Goal: Task Accomplishment & Management: Use online tool/utility

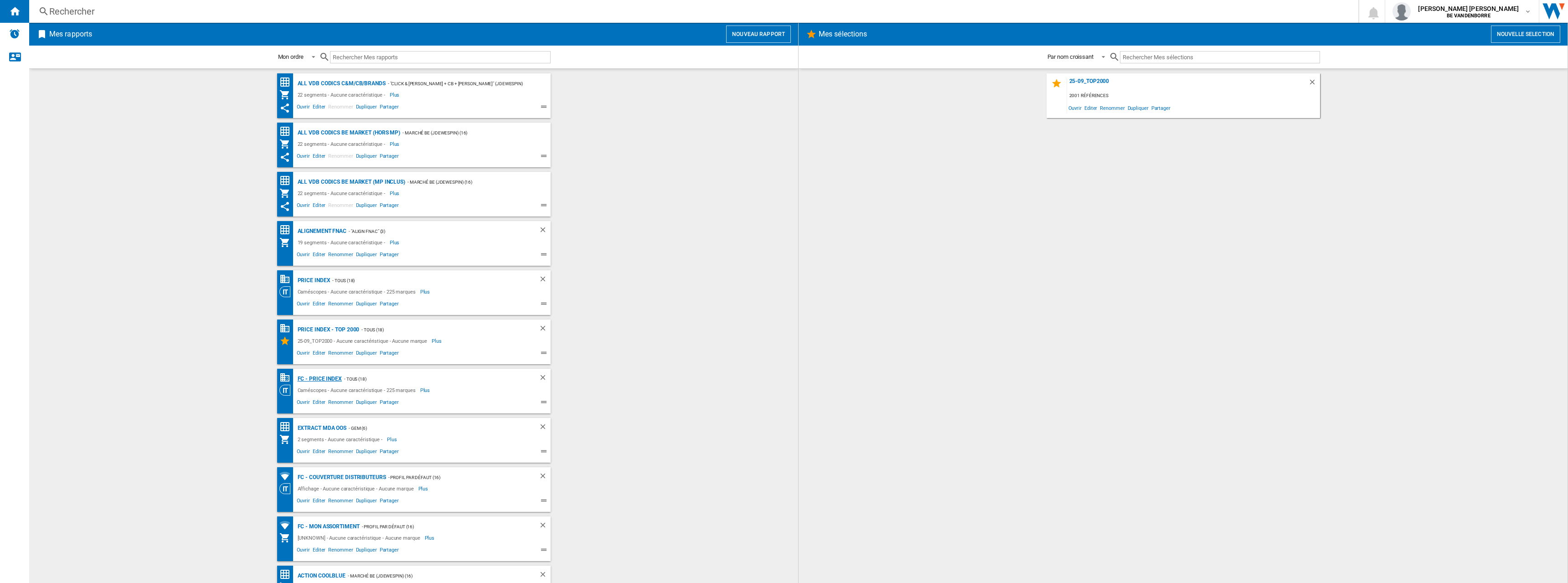
click at [321, 378] on div "FC - PRICE INDEX" at bounding box center [318, 379] width 46 height 11
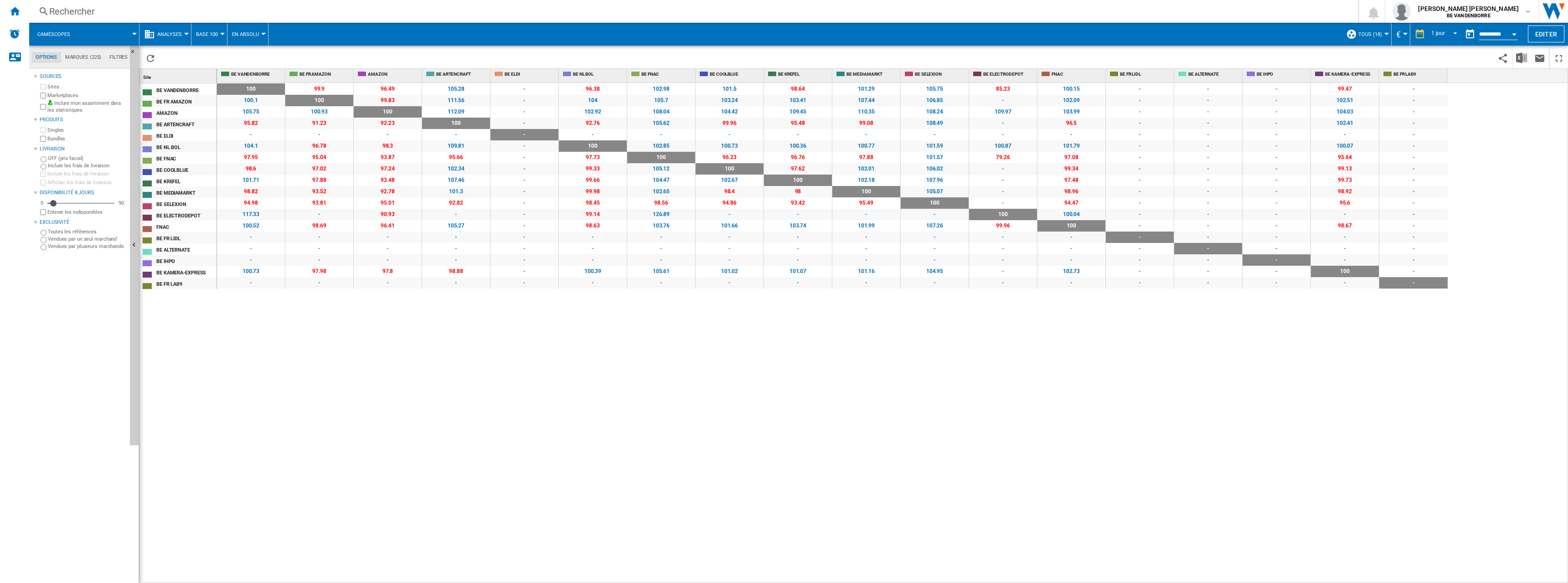
click at [70, 32] on span "Caméscopes" at bounding box center [54, 34] width 33 height 6
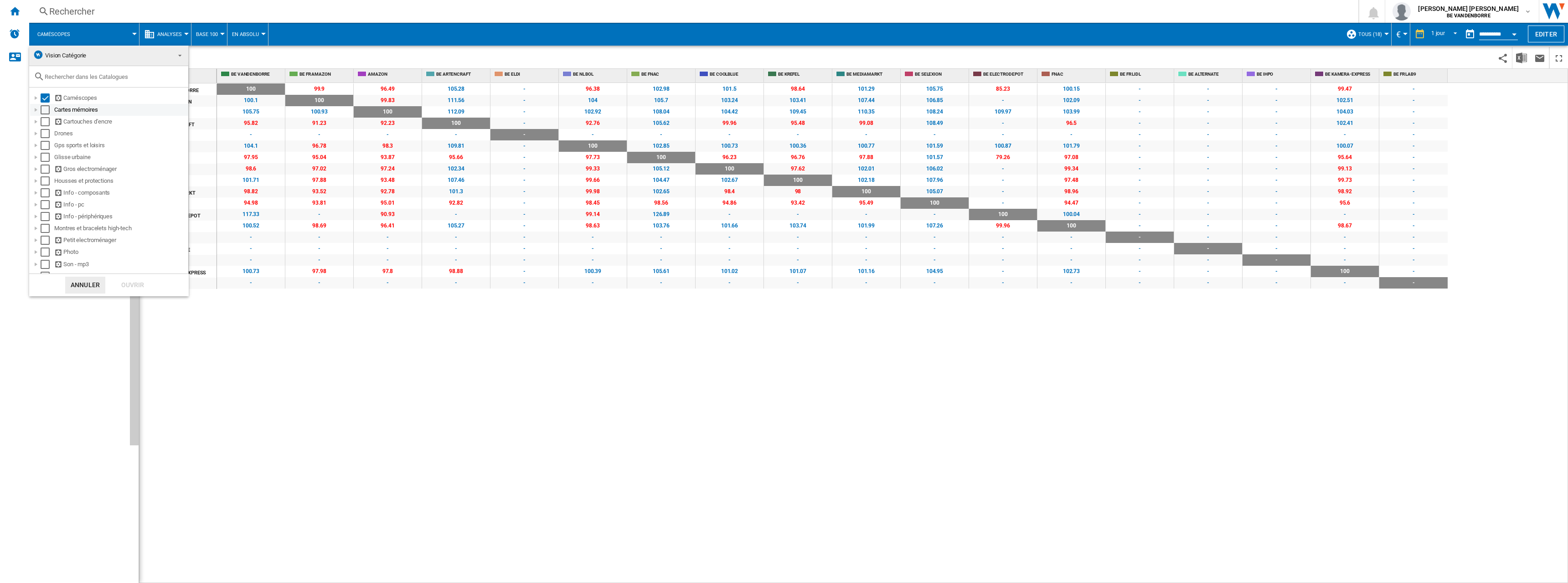
click at [44, 110] on div "Select" at bounding box center [45, 110] width 9 height 9
click at [46, 126] on div "Select" at bounding box center [45, 122] width 9 height 9
click at [45, 135] on div "Select" at bounding box center [45, 134] width 9 height 9
click at [45, 143] on div "Select" at bounding box center [45, 145] width 9 height 9
click at [45, 155] on div "Select" at bounding box center [45, 158] width 9 height 9
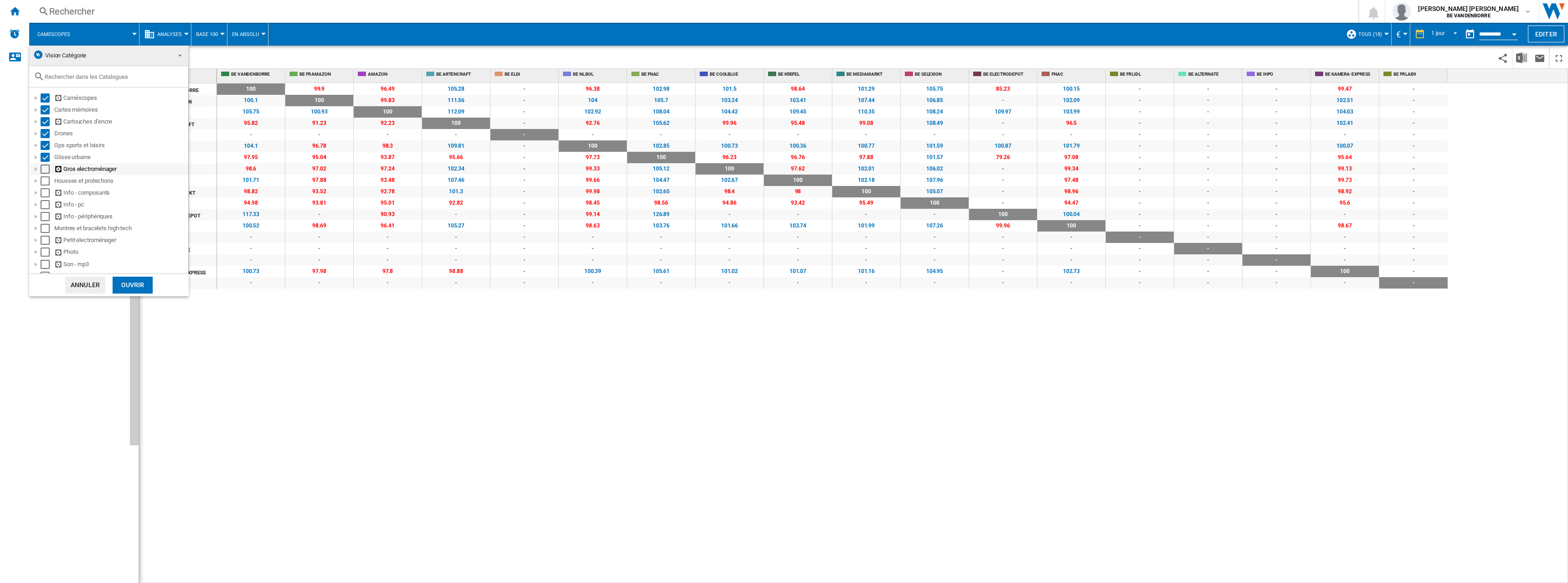
click at [46, 166] on div "Select" at bounding box center [45, 169] width 9 height 9
click at [47, 176] on div "Housses et protections" at bounding box center [109, 181] width 158 height 12
click at [46, 184] on div "Select" at bounding box center [45, 181] width 9 height 9
click at [45, 194] on div "Select" at bounding box center [45, 193] width 9 height 9
click at [44, 215] on div "Select" at bounding box center [45, 217] width 9 height 9
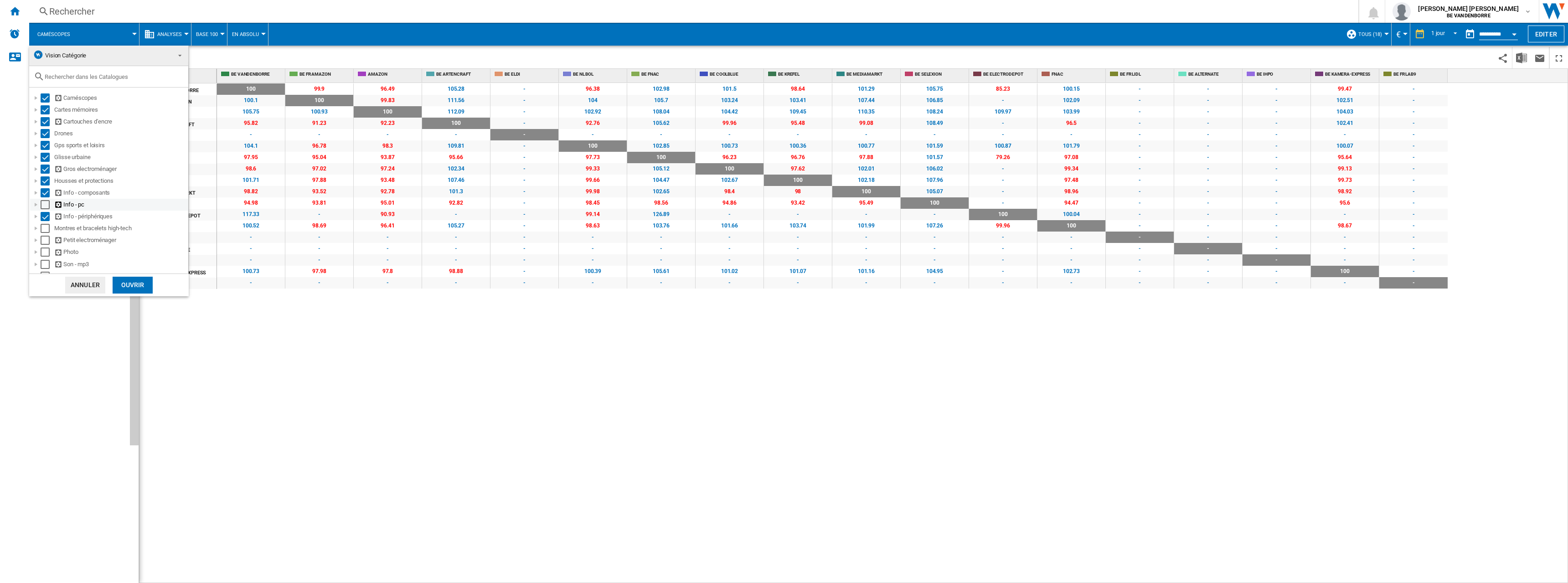
click at [46, 205] on div "Select" at bounding box center [45, 205] width 9 height 9
click at [46, 182] on div "Select" at bounding box center [45, 184] width 9 height 9
click at [45, 195] on div "Select" at bounding box center [45, 196] width 9 height 9
click at [45, 206] on div "Select" at bounding box center [45, 208] width 9 height 9
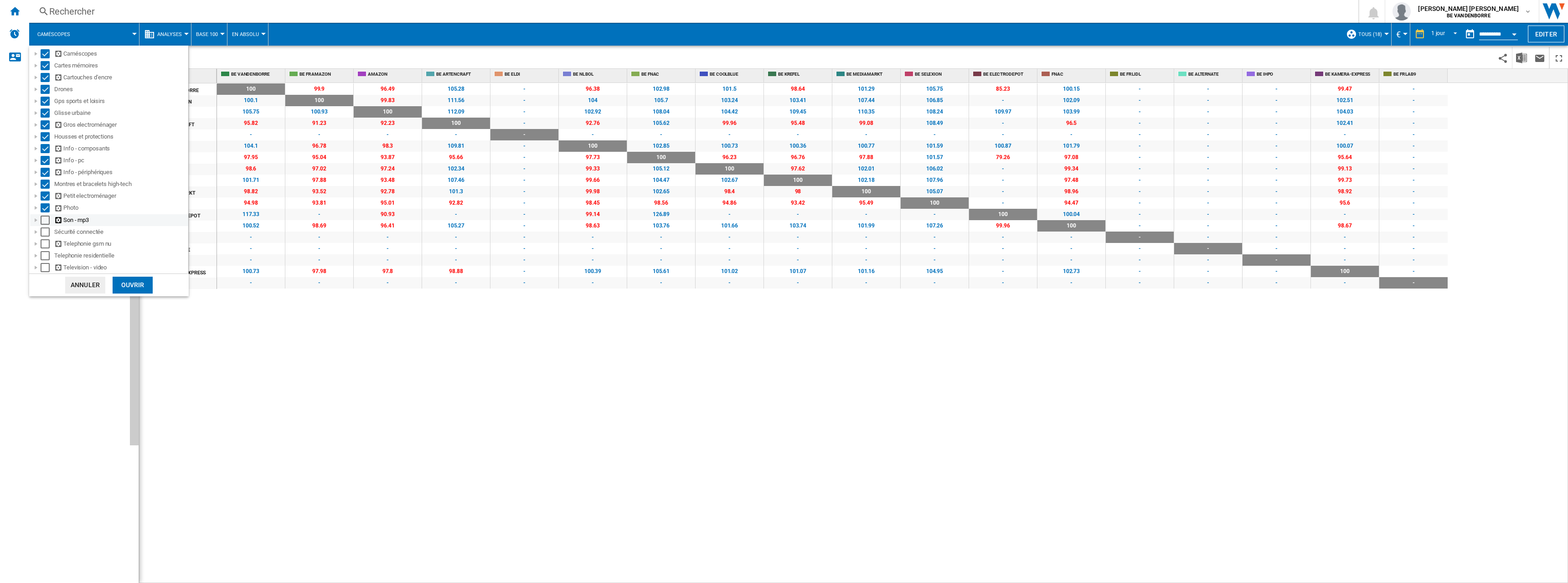
click at [46, 217] on div "Select" at bounding box center [45, 220] width 9 height 9
click at [46, 236] on div "Sécurité connectée" at bounding box center [109, 232] width 158 height 12
click at [44, 225] on div "Son - mp3" at bounding box center [109, 220] width 158 height 12
click at [46, 233] on div "Select" at bounding box center [45, 232] width 9 height 9
click at [46, 244] on div "Select" at bounding box center [45, 244] width 9 height 9
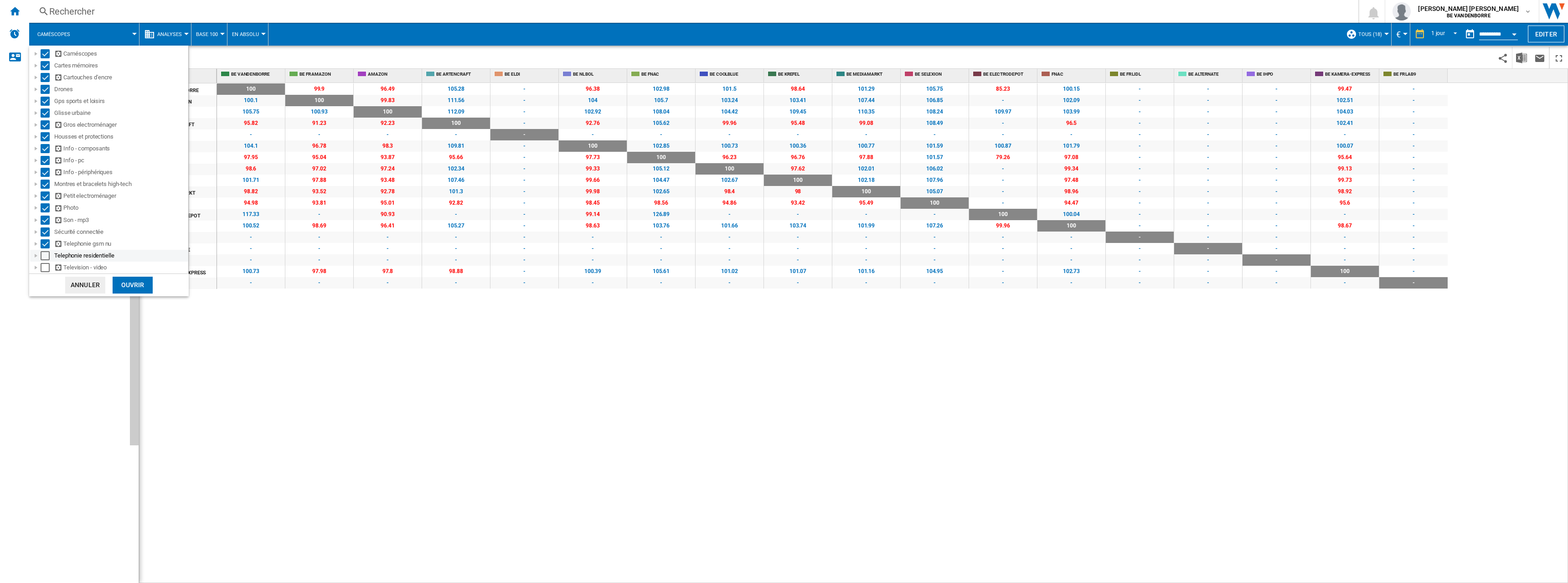
click at [44, 256] on div "Select" at bounding box center [45, 256] width 9 height 9
click at [45, 267] on div "Select" at bounding box center [45, 268] width 9 height 9
click at [119, 281] on div "Ouvrir" at bounding box center [133, 285] width 40 height 17
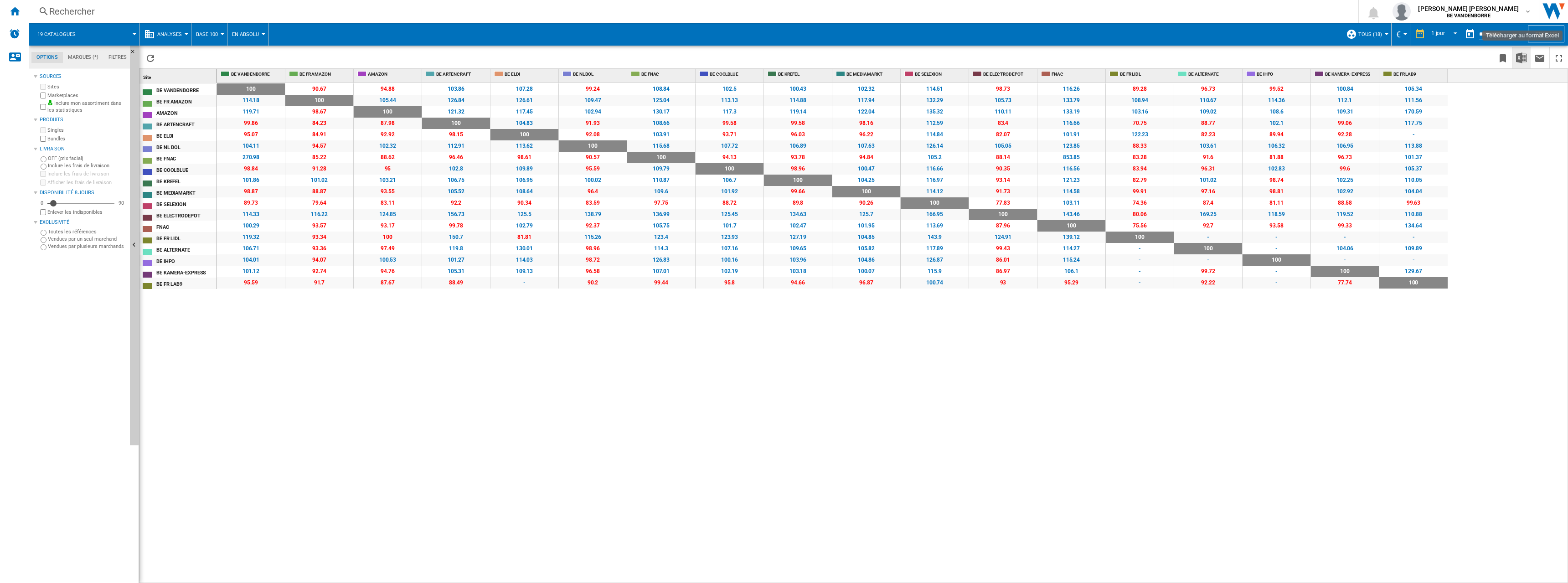
click at [1523, 57] on img "Télécharger au format Excel" at bounding box center [1522, 58] width 11 height 11
click at [283, 561] on div "100 0 % 90.67 -9.33 % 94.88 -5.12 % 103.86 +3.86 % 107.28 +7.28 % 99.24 -0.76 %…" at bounding box center [892, 333] width 1351 height 501
click at [168, 36] on span "Analyses" at bounding box center [170, 34] width 25 height 6
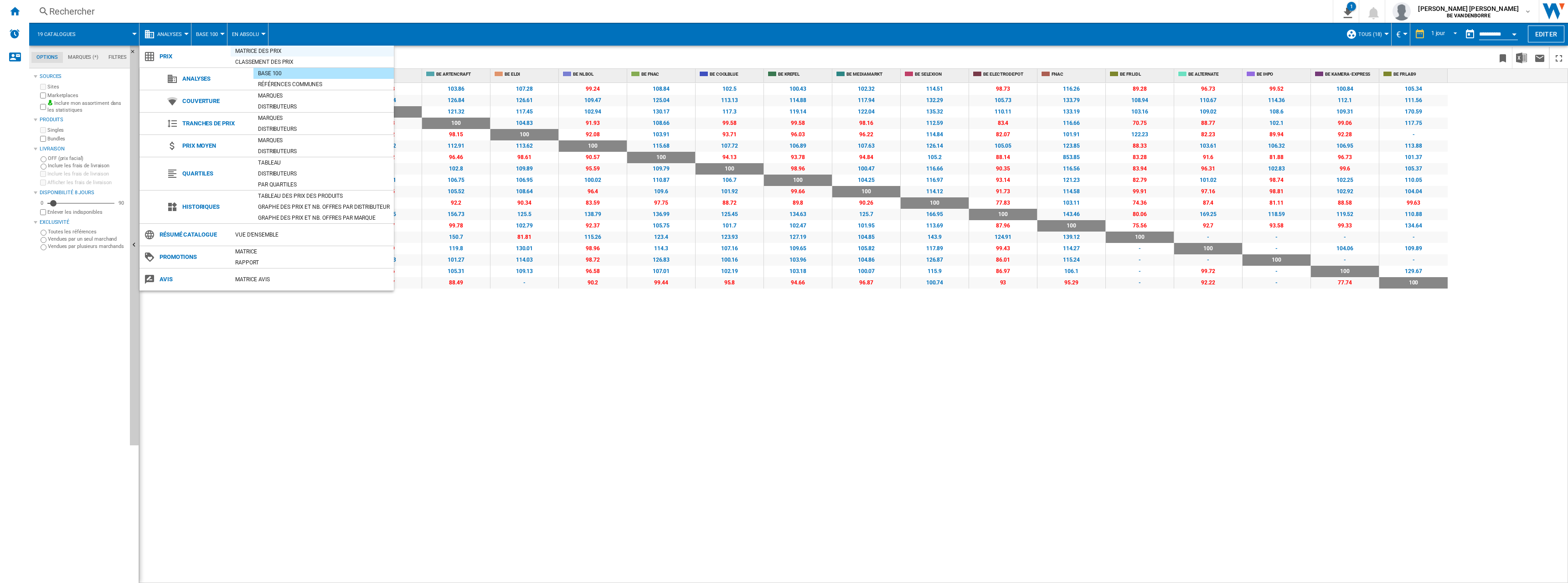
click at [270, 48] on div "Matrice des prix" at bounding box center [312, 51] width 163 height 9
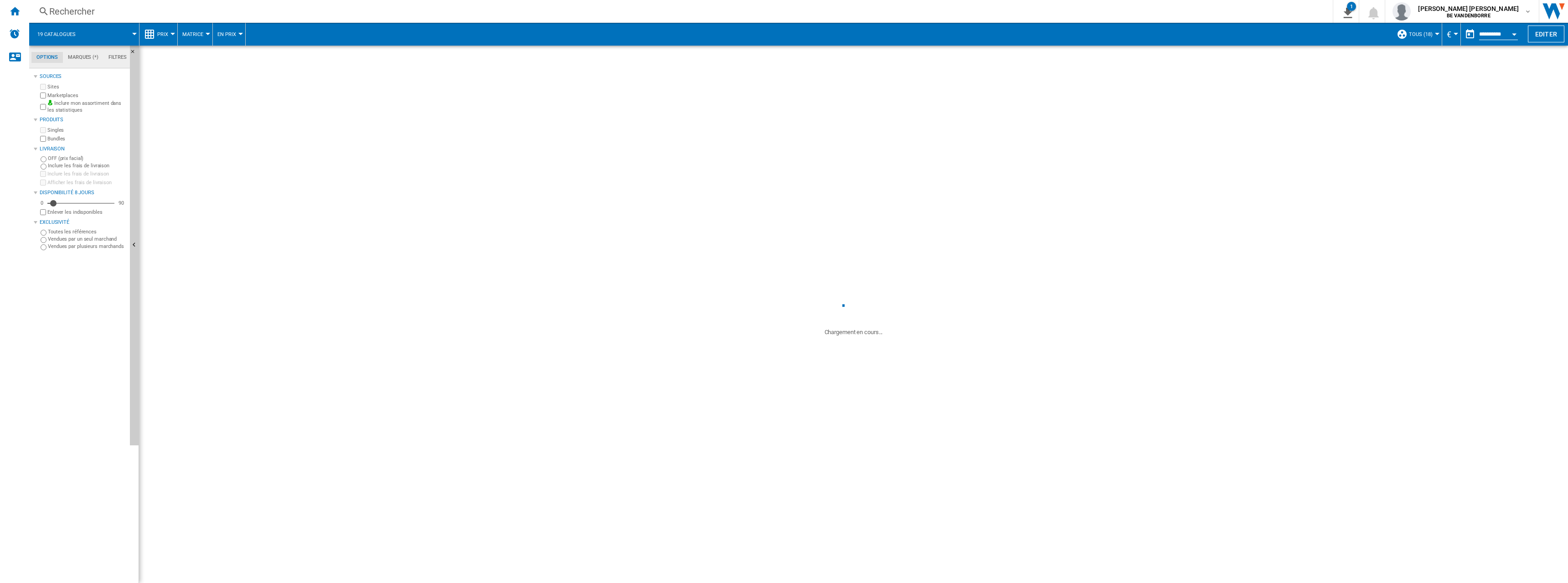
click at [169, 34] on button "Prix" at bounding box center [165, 34] width 15 height 23
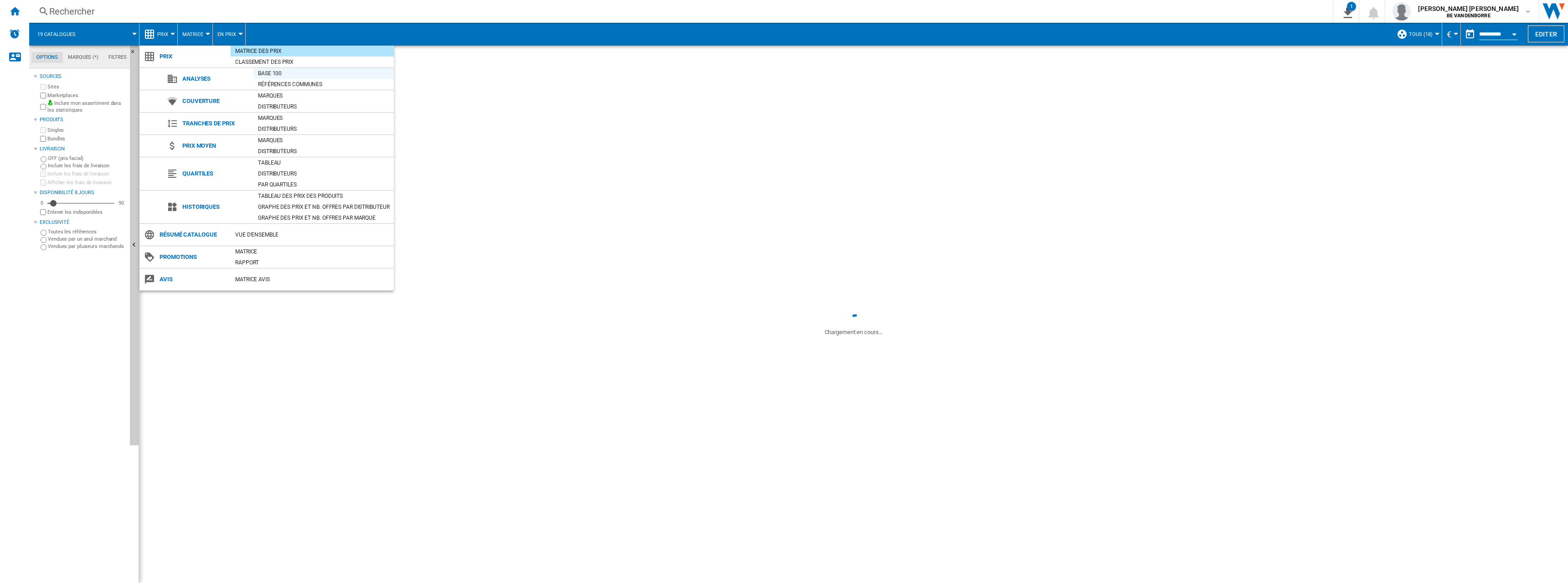
click at [270, 73] on div "Base 100" at bounding box center [324, 73] width 141 height 9
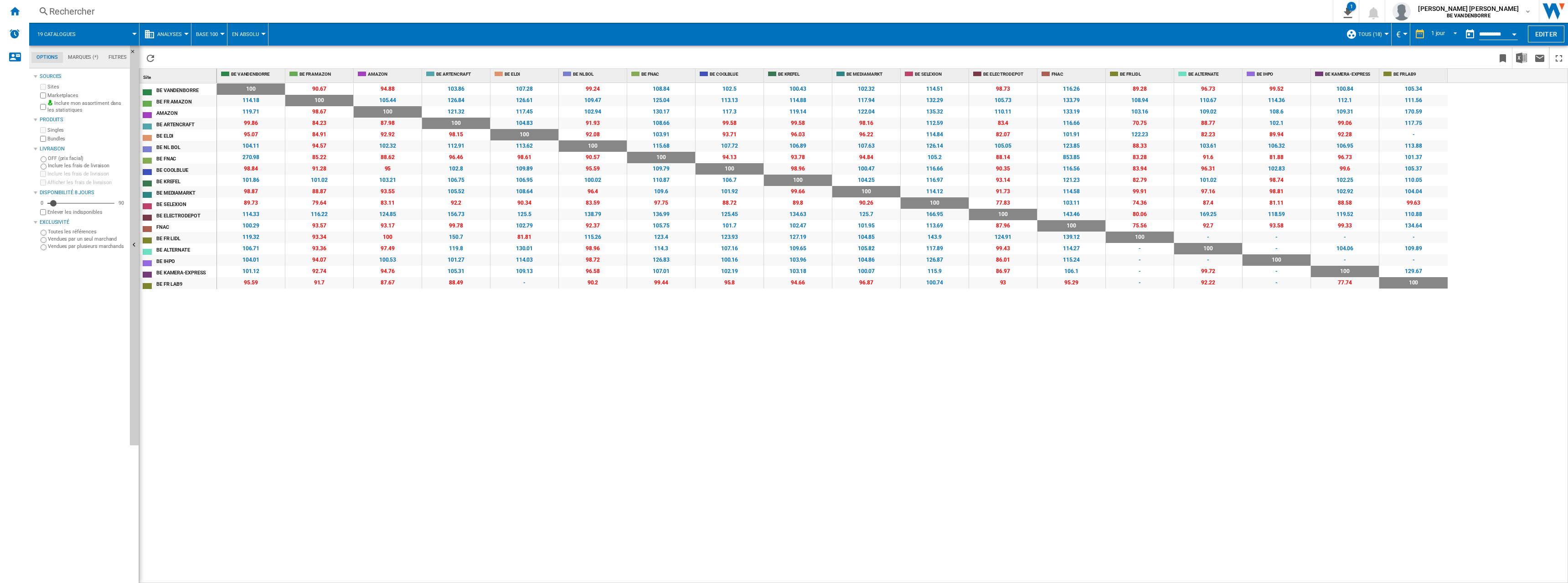
click at [159, 29] on button "Analyses" at bounding box center [172, 34] width 29 height 23
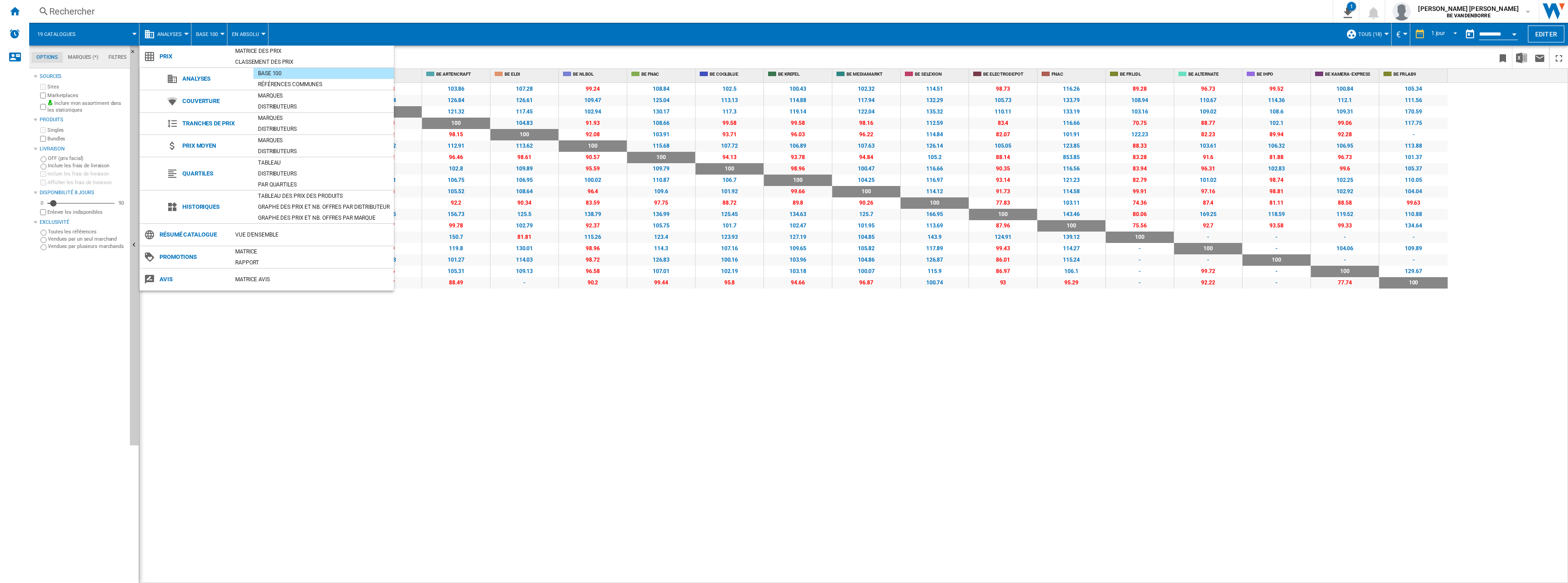
click at [217, 30] on md-backdrop at bounding box center [784, 292] width 1568 height 583
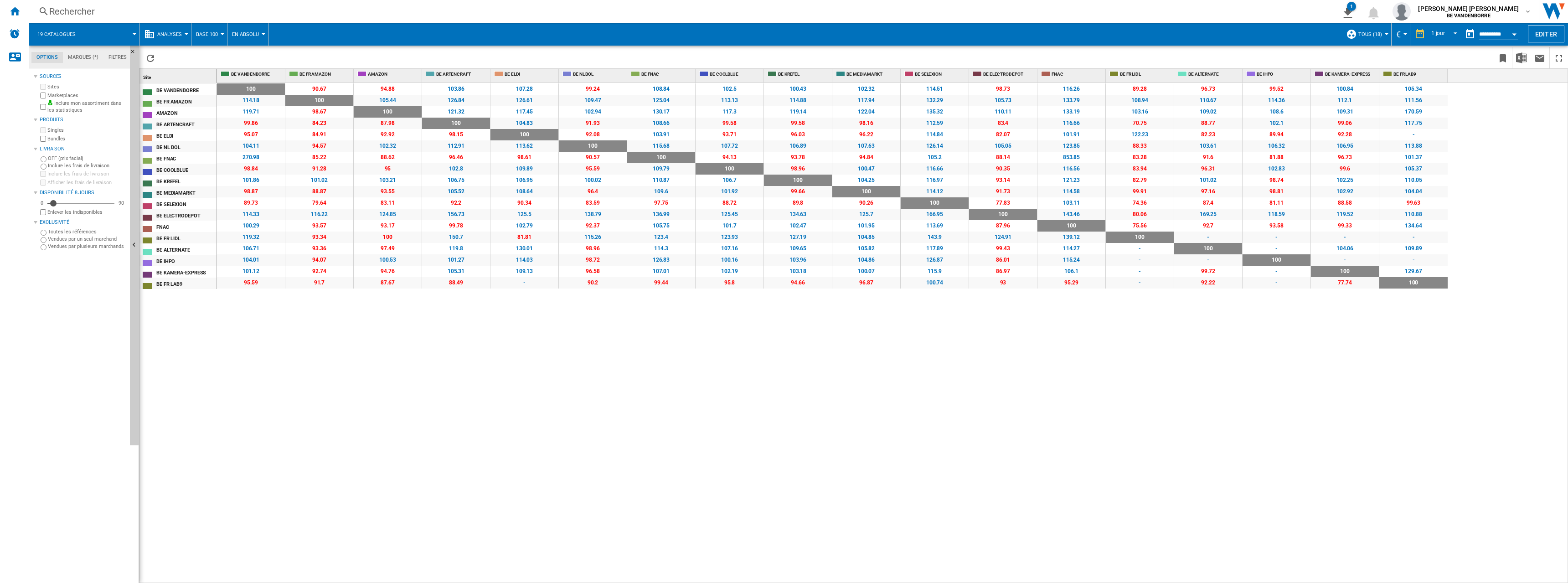
click at [216, 33] on span "Base 100" at bounding box center [207, 34] width 22 height 6
click at [244, 33] on md-backdrop at bounding box center [784, 292] width 1568 height 583
click at [248, 33] on span "En Absolu" at bounding box center [246, 34] width 27 height 6
click at [312, 33] on md-backdrop at bounding box center [784, 292] width 1568 height 583
